Goal: Task Accomplishment & Management: Use online tool/utility

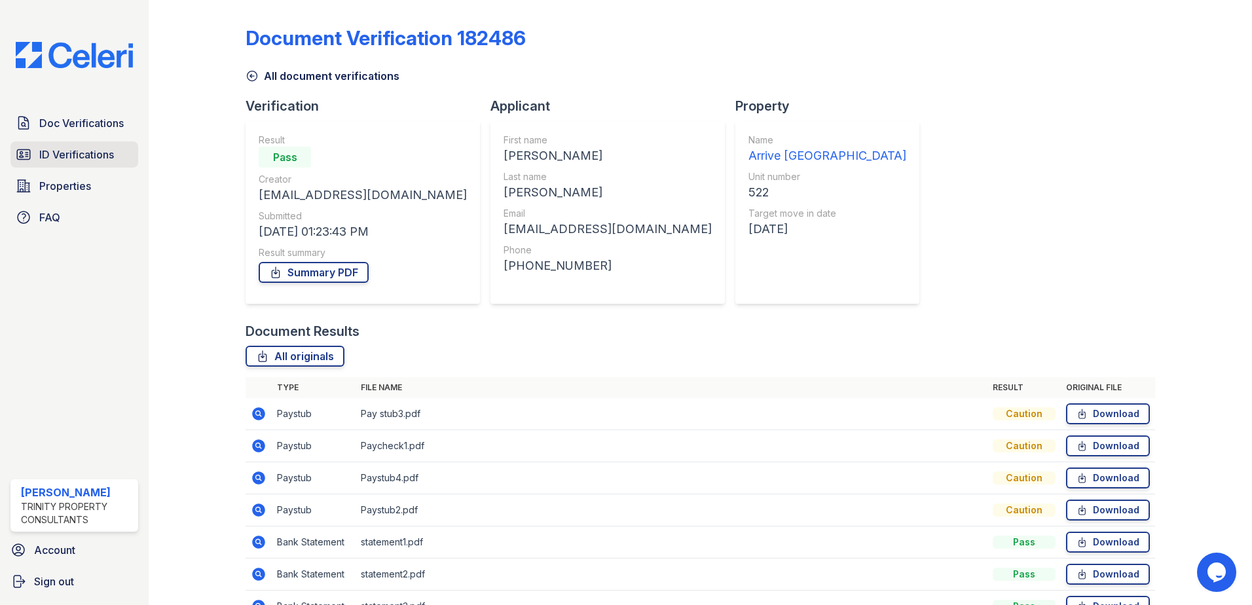
scroll to position [75, 0]
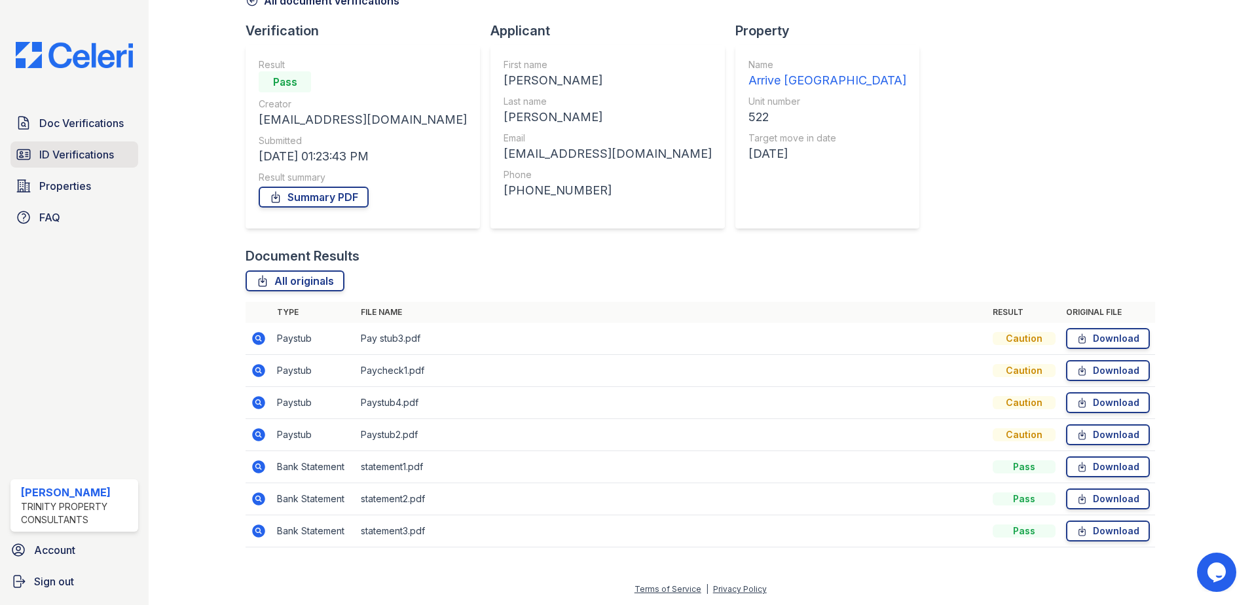
click at [73, 154] on span "ID Verifications" at bounding box center [76, 155] width 75 height 16
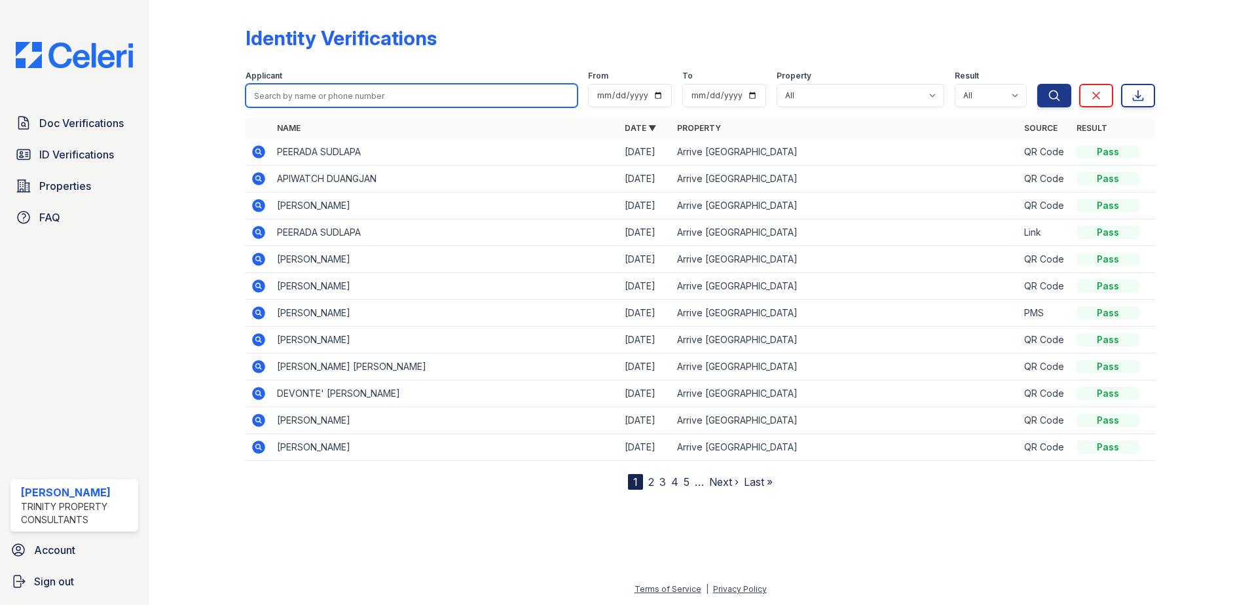
click at [288, 97] on input "search" at bounding box center [412, 96] width 332 height 24
type input "[PERSON_NAME]"
click at [1037, 84] on button "Search" at bounding box center [1054, 96] width 34 height 24
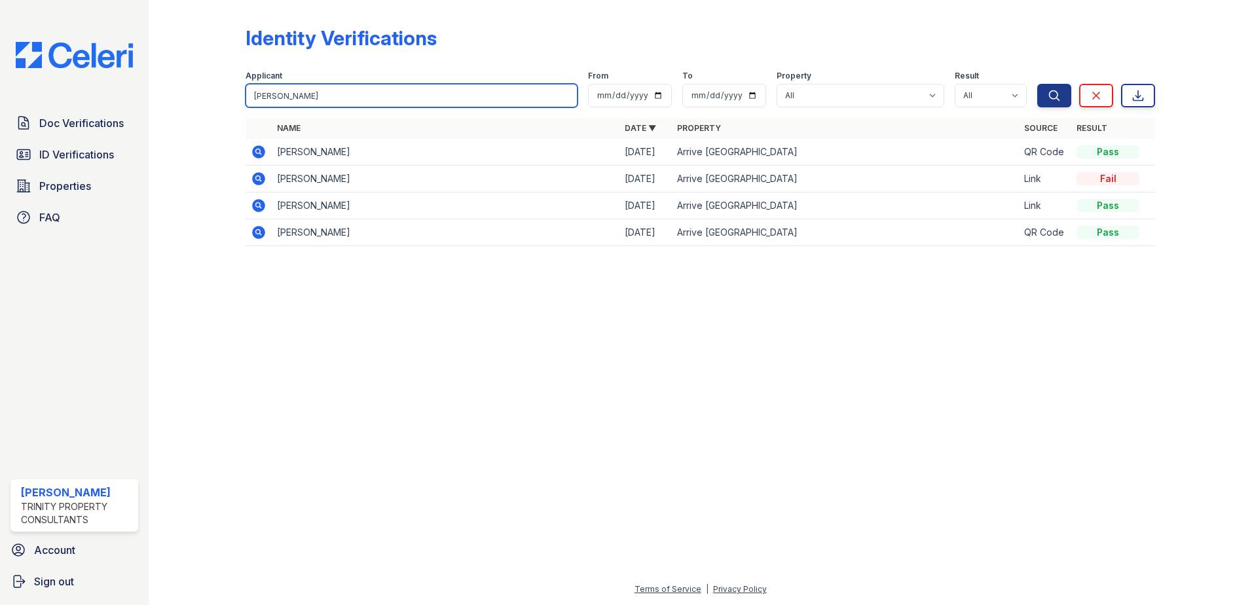
click at [299, 96] on input "[PERSON_NAME]" at bounding box center [412, 96] width 332 height 24
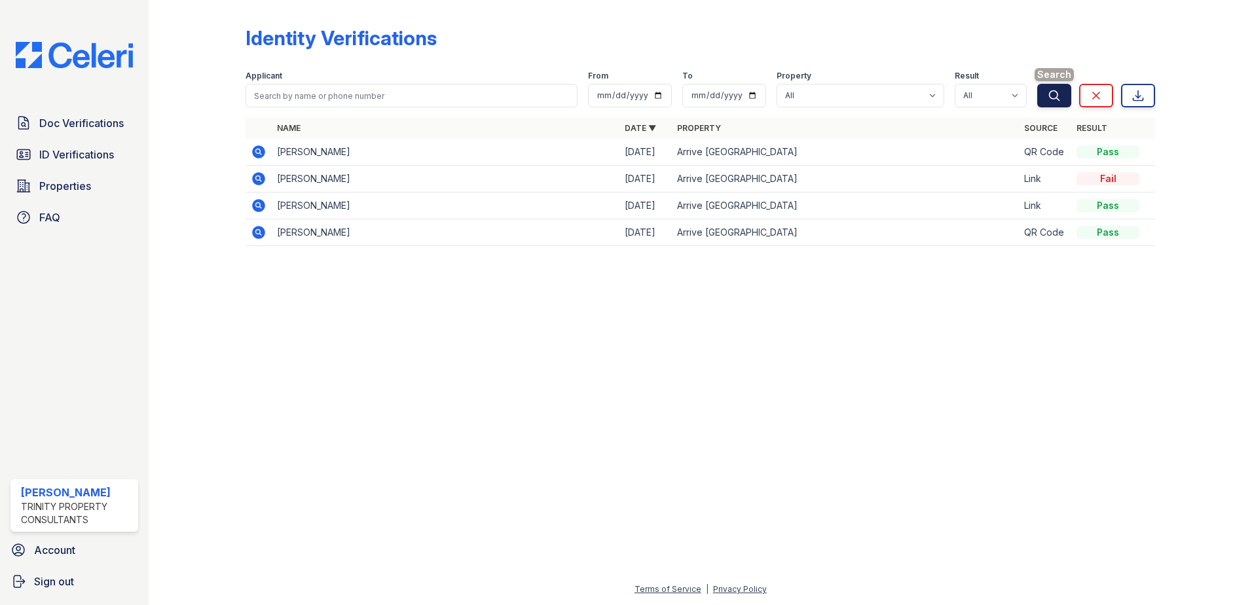
click at [1055, 97] on icon "submit" at bounding box center [1054, 95] width 13 height 13
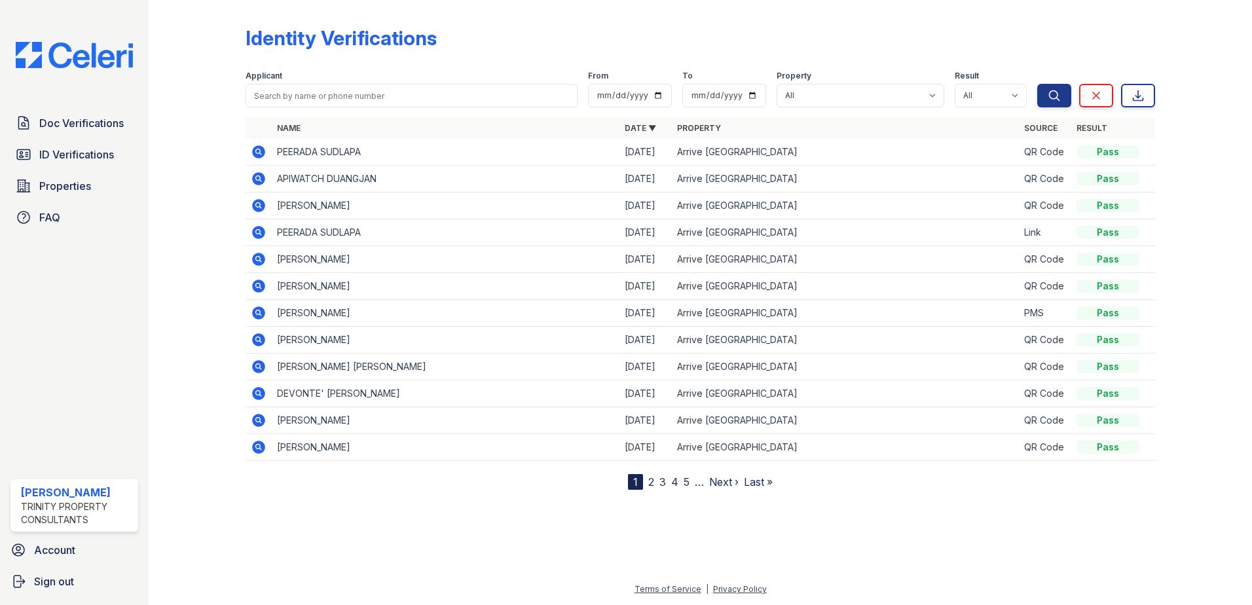
click at [667, 485] on nav "1 2 3 4 5 … Next › Last »" at bounding box center [700, 482] width 145 height 16
click at [661, 481] on link "3" at bounding box center [662, 481] width 7 height 13
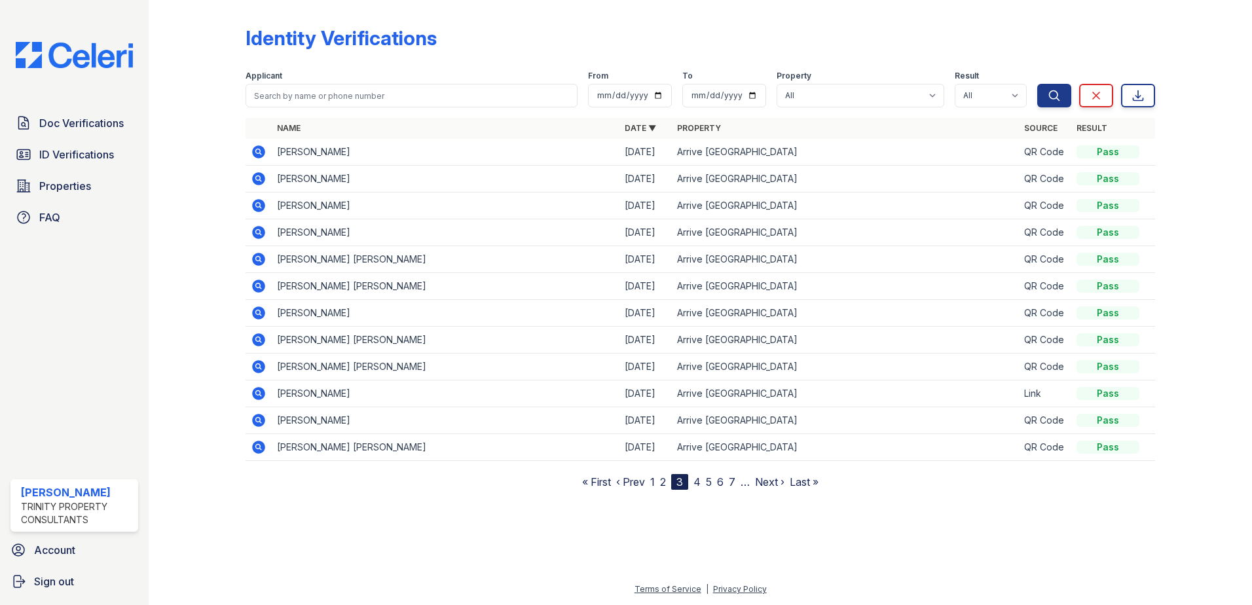
click at [712, 479] on link "5" at bounding box center [709, 481] width 6 height 13
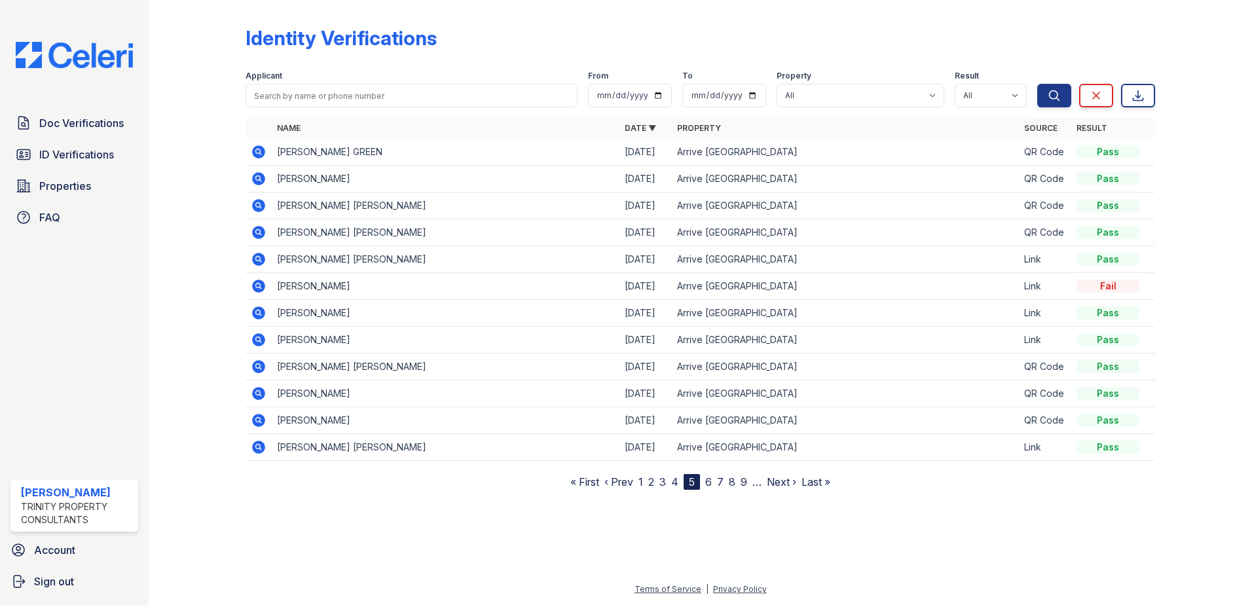
click at [739, 481] on nav "« First ‹ Prev 1 2 3 4 5 6 7 8 9 … Next › Last »" at bounding box center [700, 482] width 260 height 16
click at [730, 480] on link "8" at bounding box center [732, 481] width 7 height 13
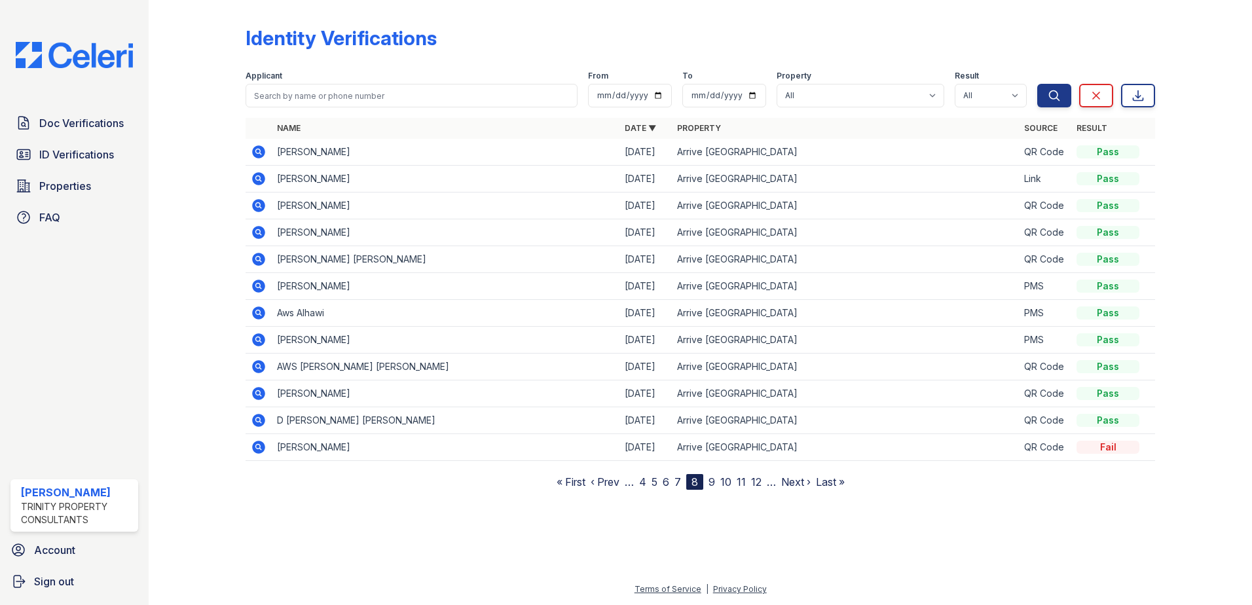
click at [710, 481] on link "9" at bounding box center [711, 481] width 7 height 13
